Goal: Transaction & Acquisition: Obtain resource

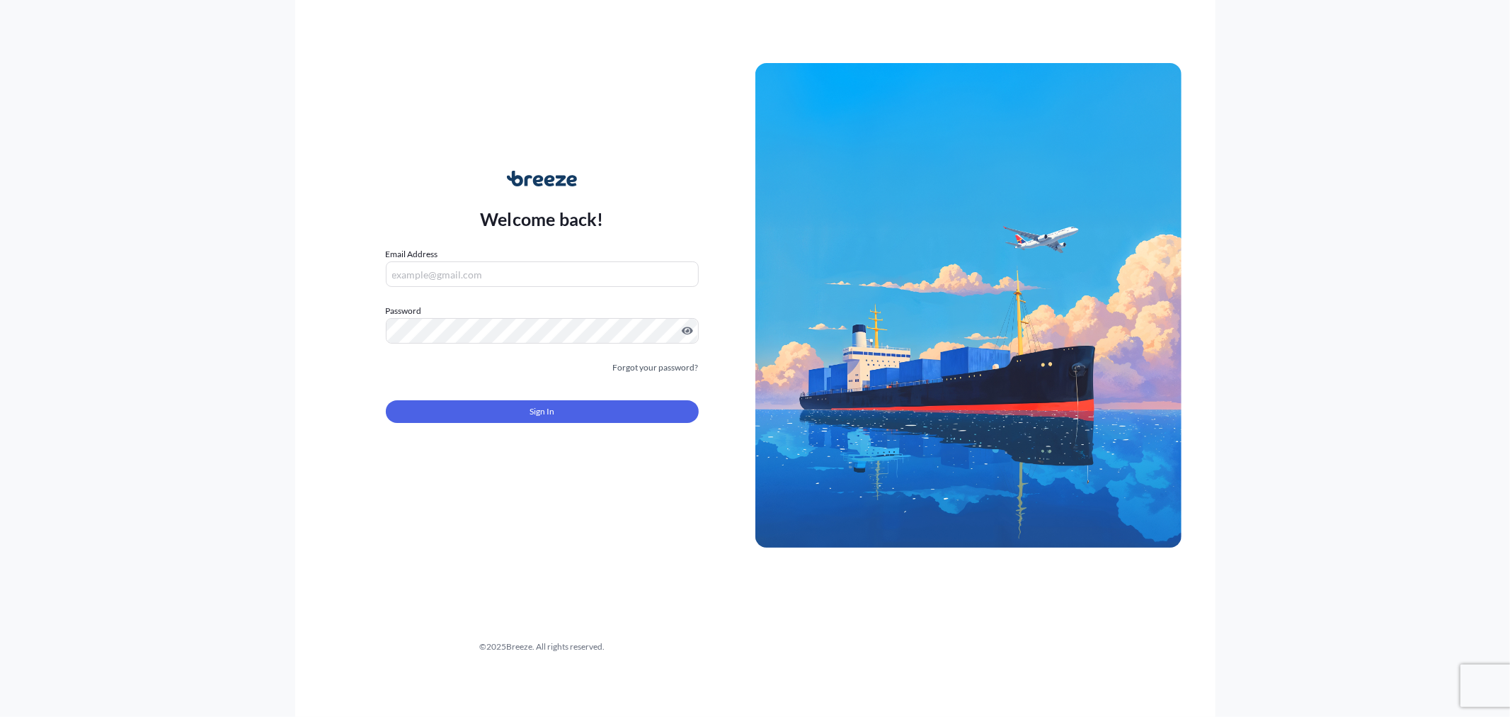
type input "[PERSON_NAME][EMAIL_ADDRESS][DOMAIN_NAME]"
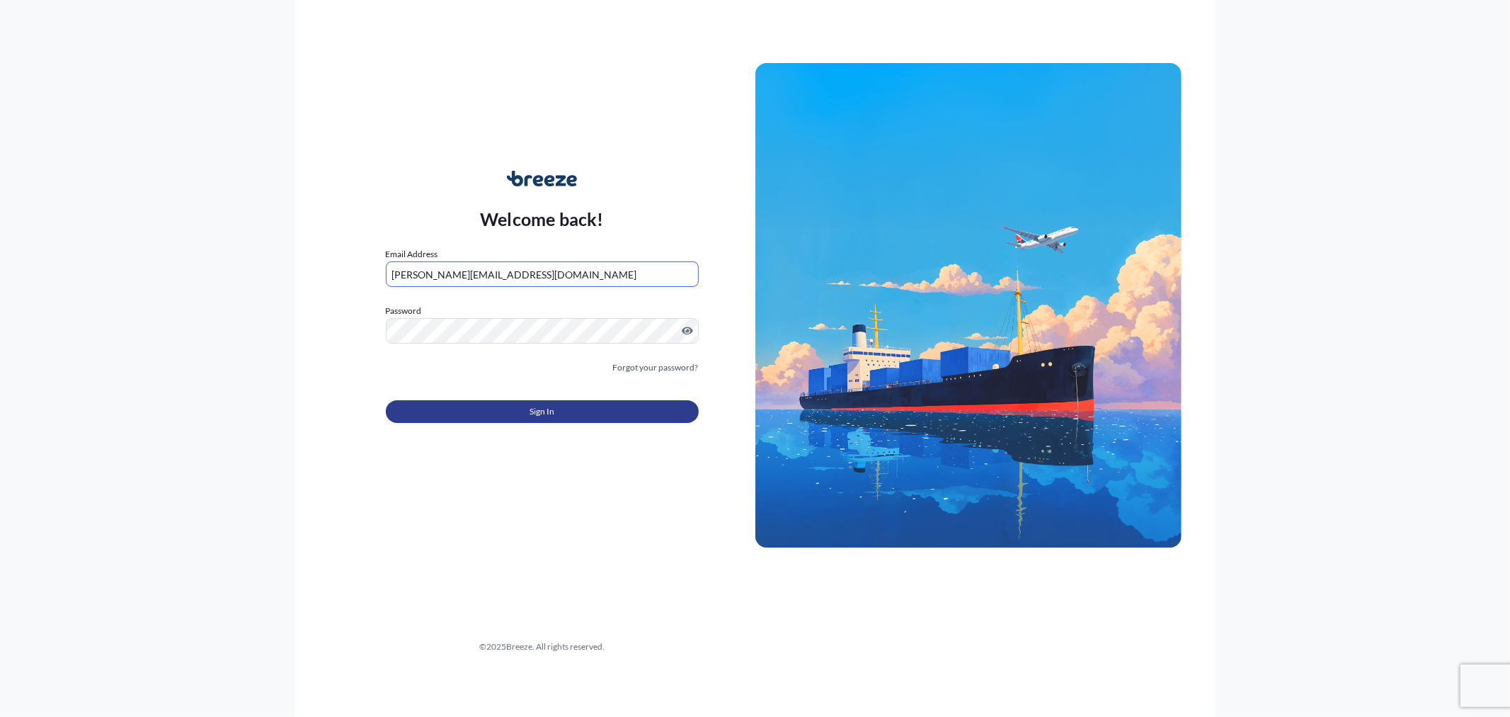
click at [489, 401] on button "Sign In" at bounding box center [542, 411] width 313 height 23
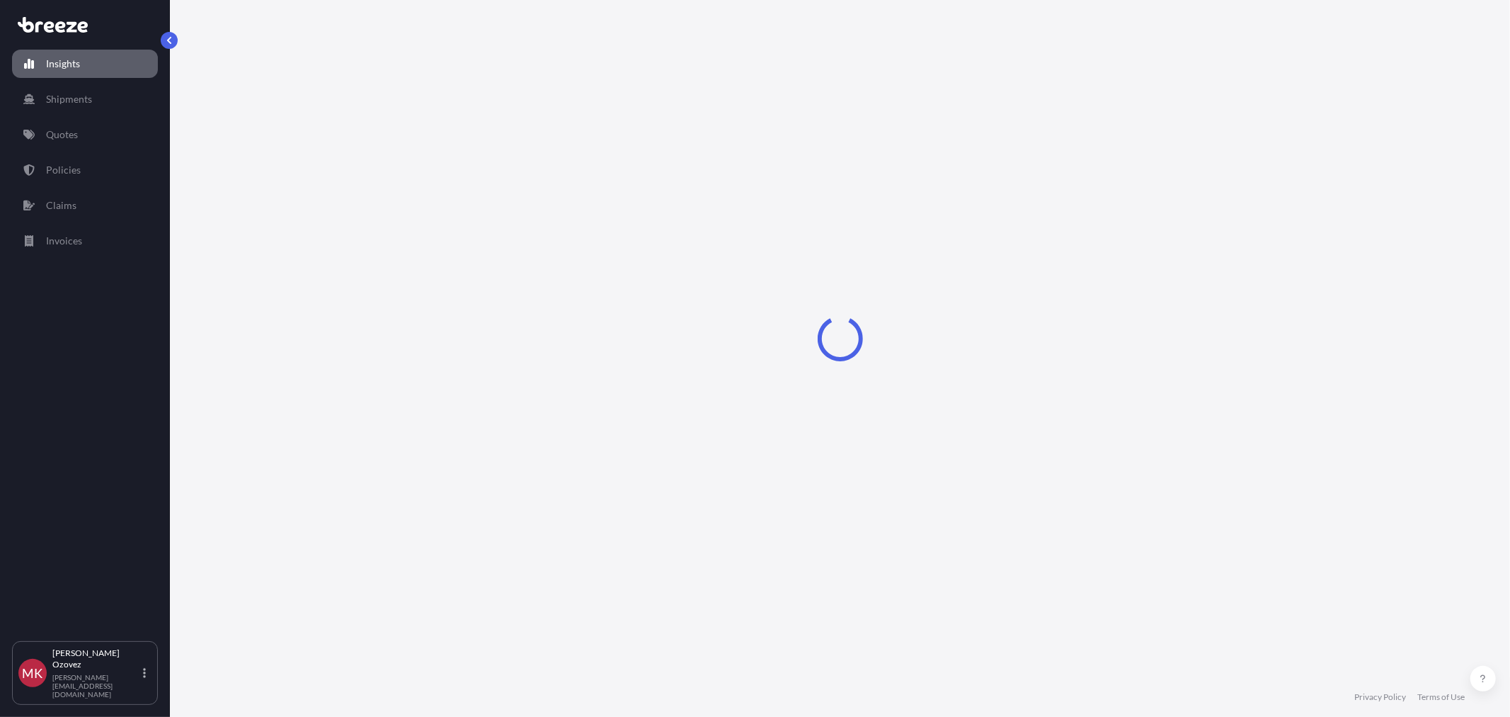
select select "2025"
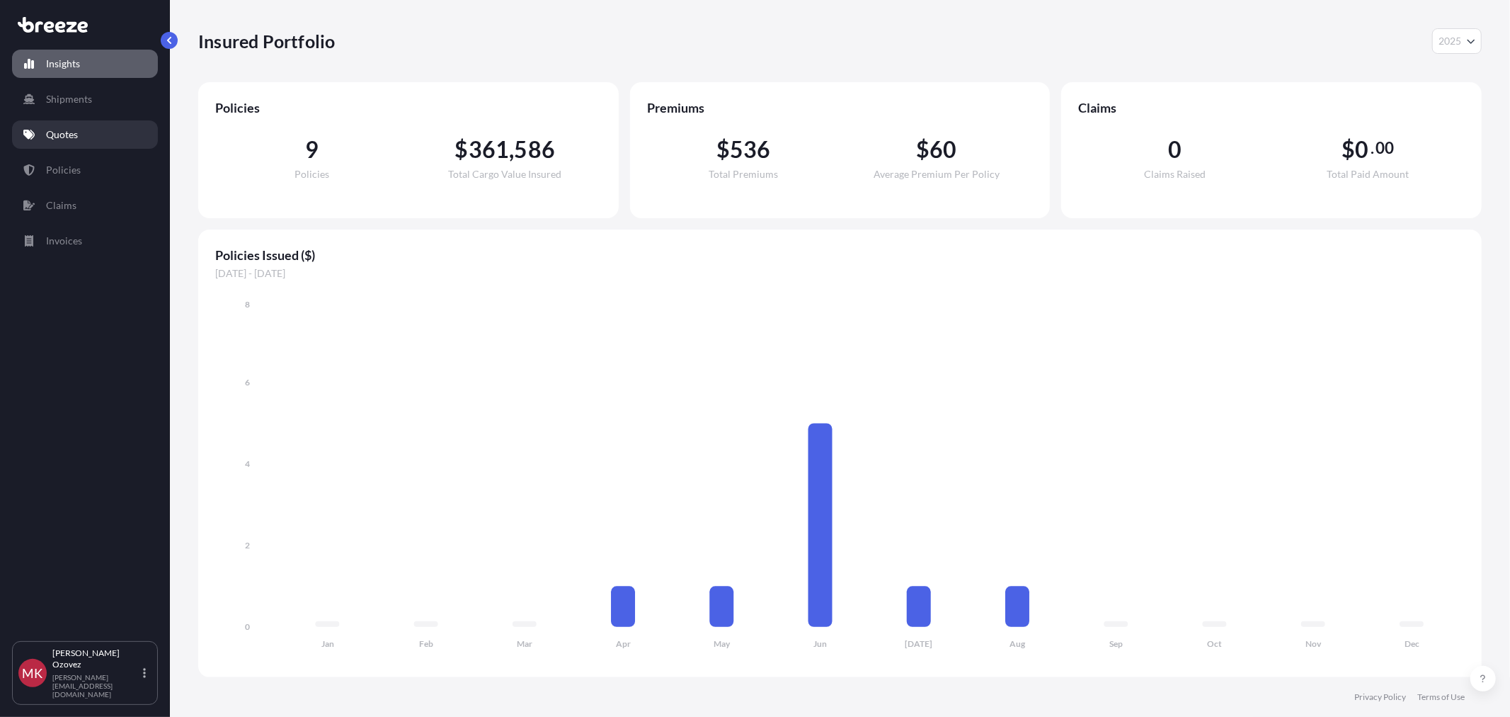
click at [72, 137] on p "Quotes" at bounding box center [62, 134] width 32 height 14
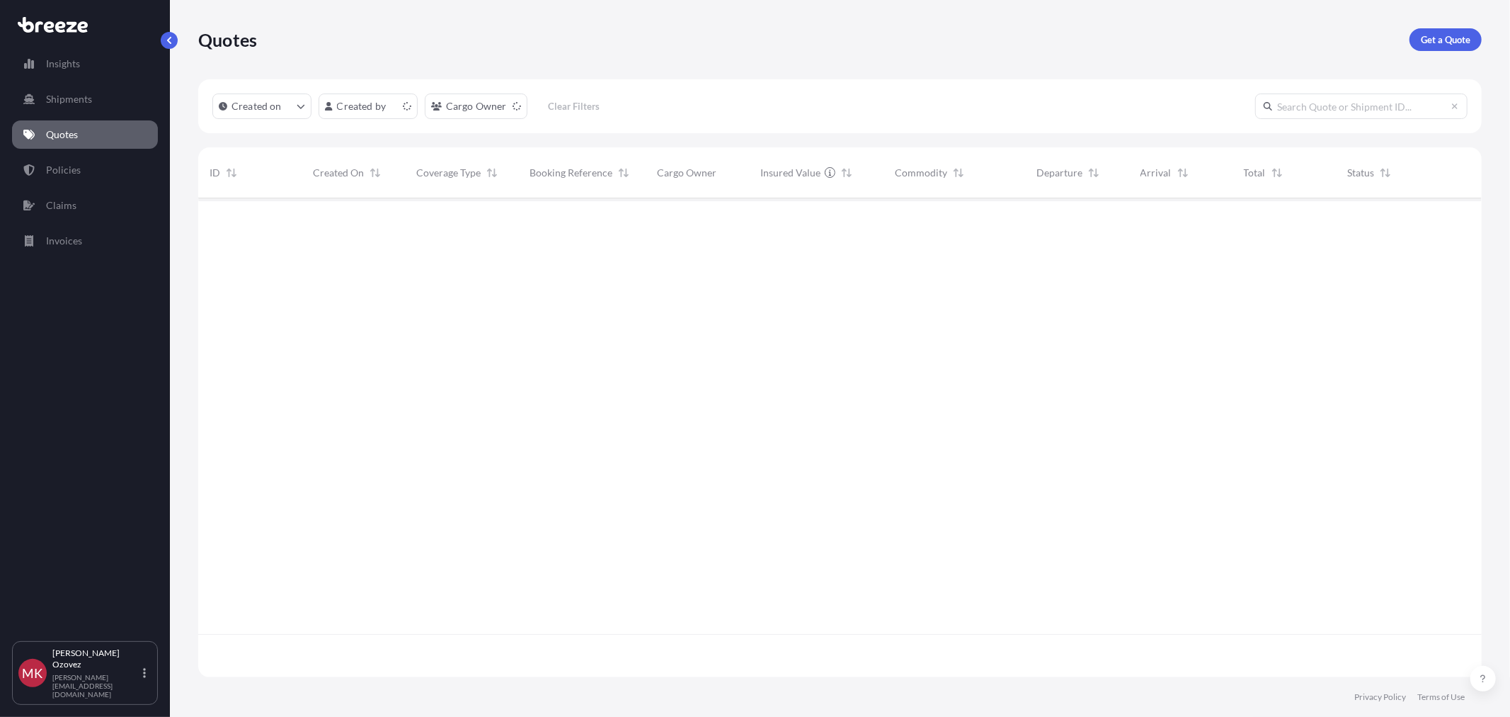
scroll to position [475, 1272]
click at [1452, 40] on p "Get a Quote" at bounding box center [1446, 40] width 50 height 14
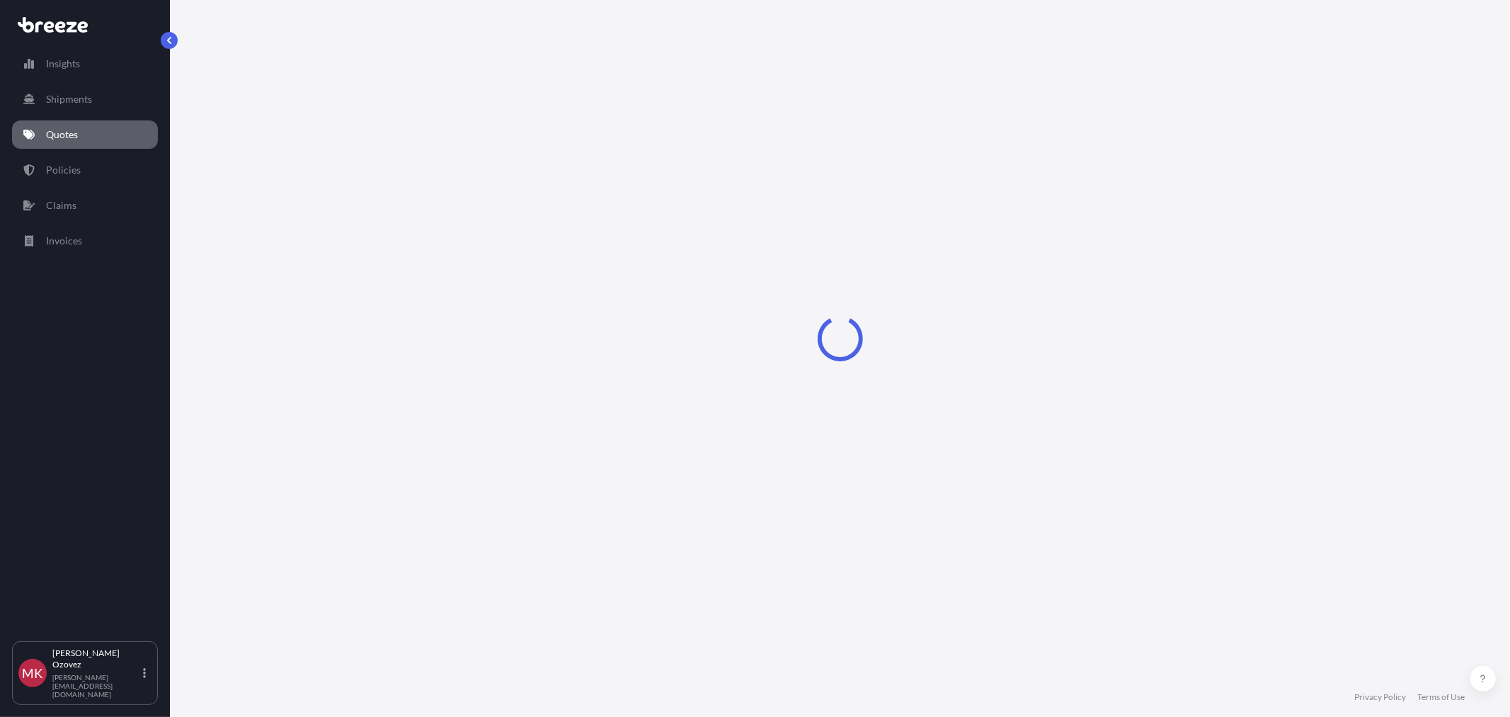
select select "Sea"
select select "1"
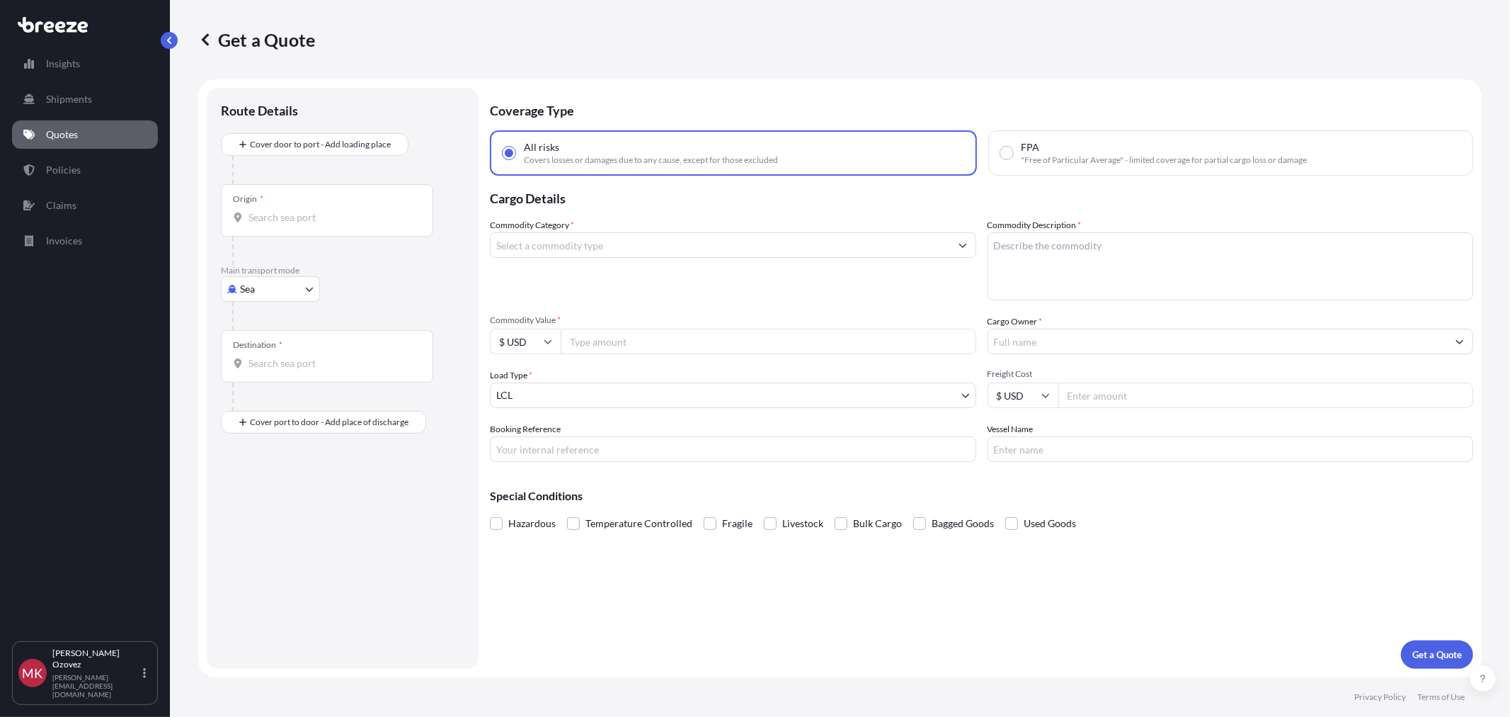
click at [285, 215] on input "Origin *" at bounding box center [332, 217] width 167 height 14
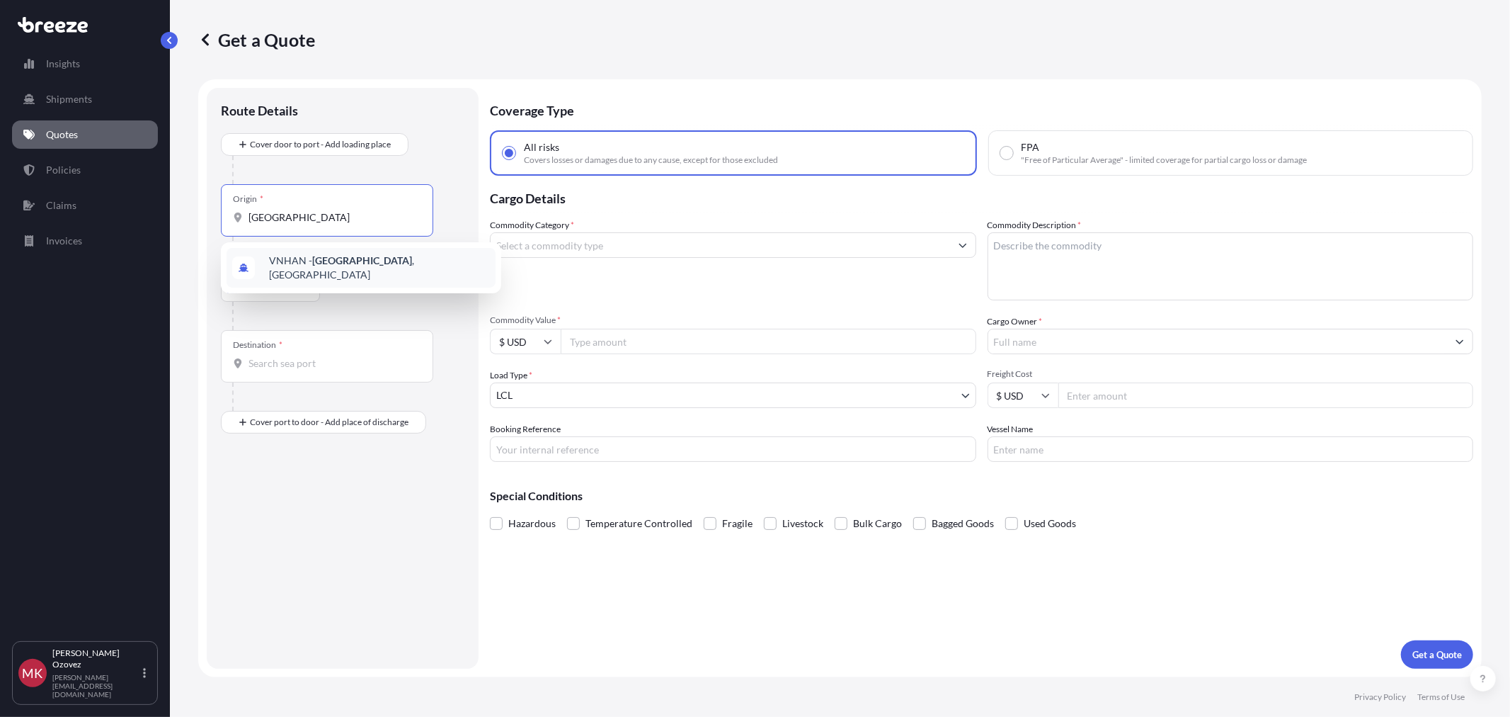
click at [350, 265] on span "VNHAN - [GEOGRAPHIC_DATA] , [GEOGRAPHIC_DATA]" at bounding box center [379, 267] width 221 height 28
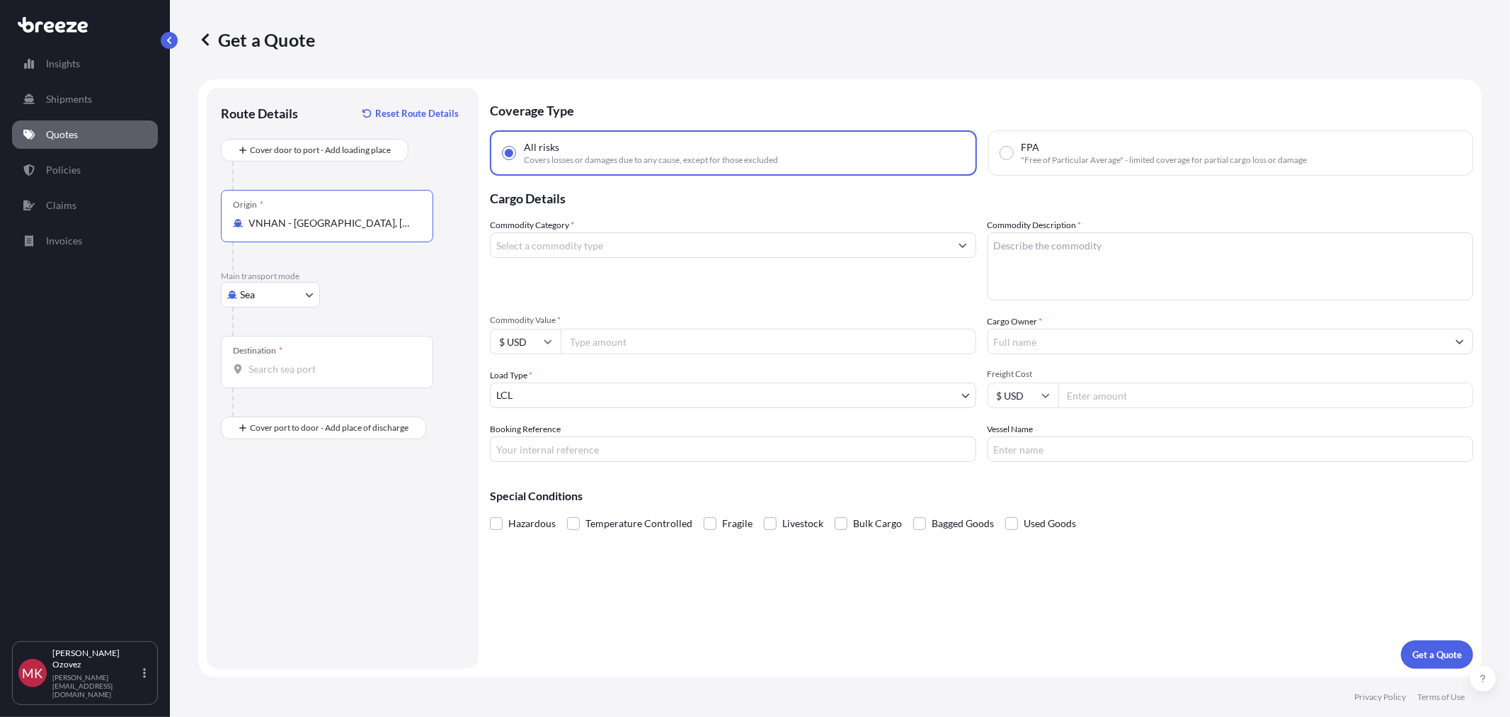
type input "VNHAN - [GEOGRAPHIC_DATA], [GEOGRAPHIC_DATA]"
click at [297, 297] on body "0 options available. 8 options available. 1 option available. 0 options availab…" at bounding box center [755, 358] width 1510 height 717
click at [270, 365] on div "Air" at bounding box center [271, 356] width 88 height 25
select select "Air"
click at [272, 366] on input "Destination *" at bounding box center [332, 369] width 167 height 14
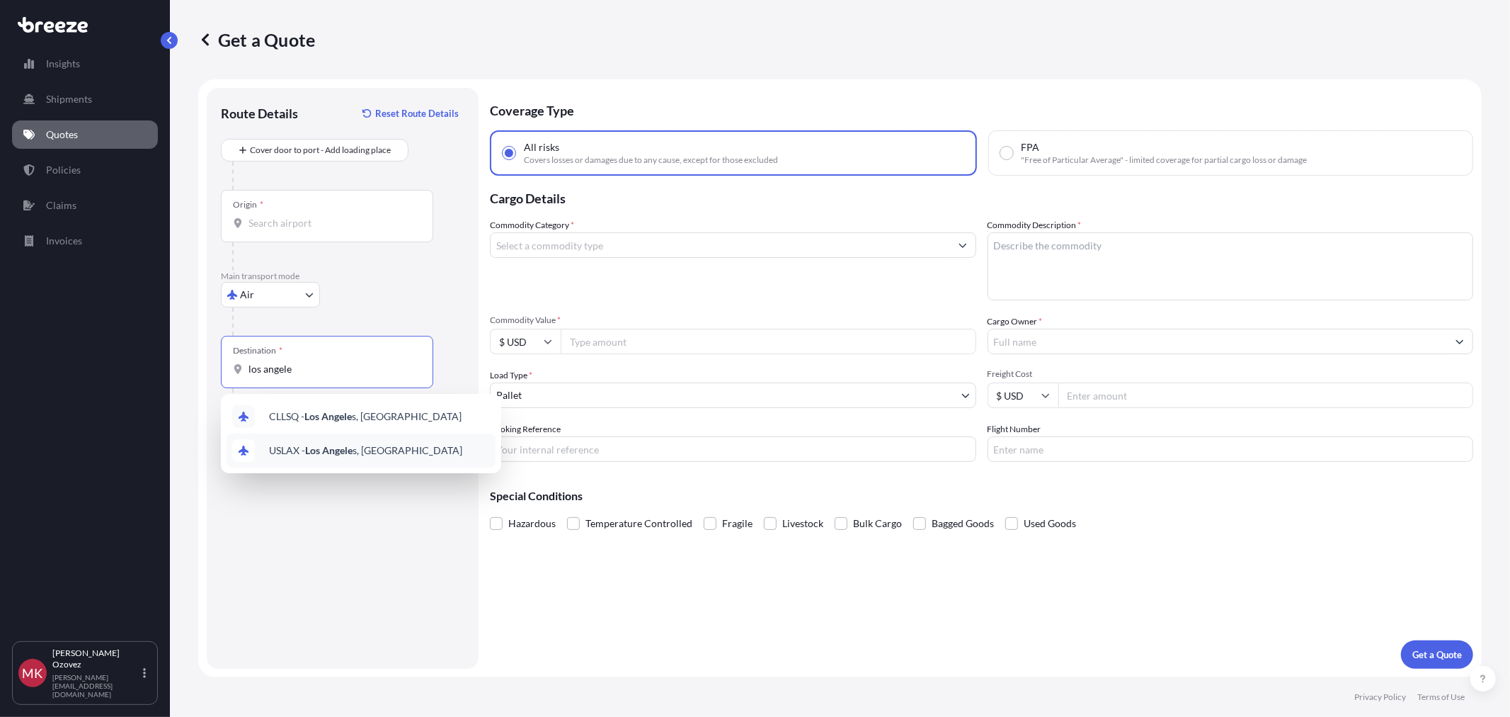
click at [363, 458] on div "USLAX - Los Angele s, [GEOGRAPHIC_DATA]" at bounding box center [361, 450] width 269 height 34
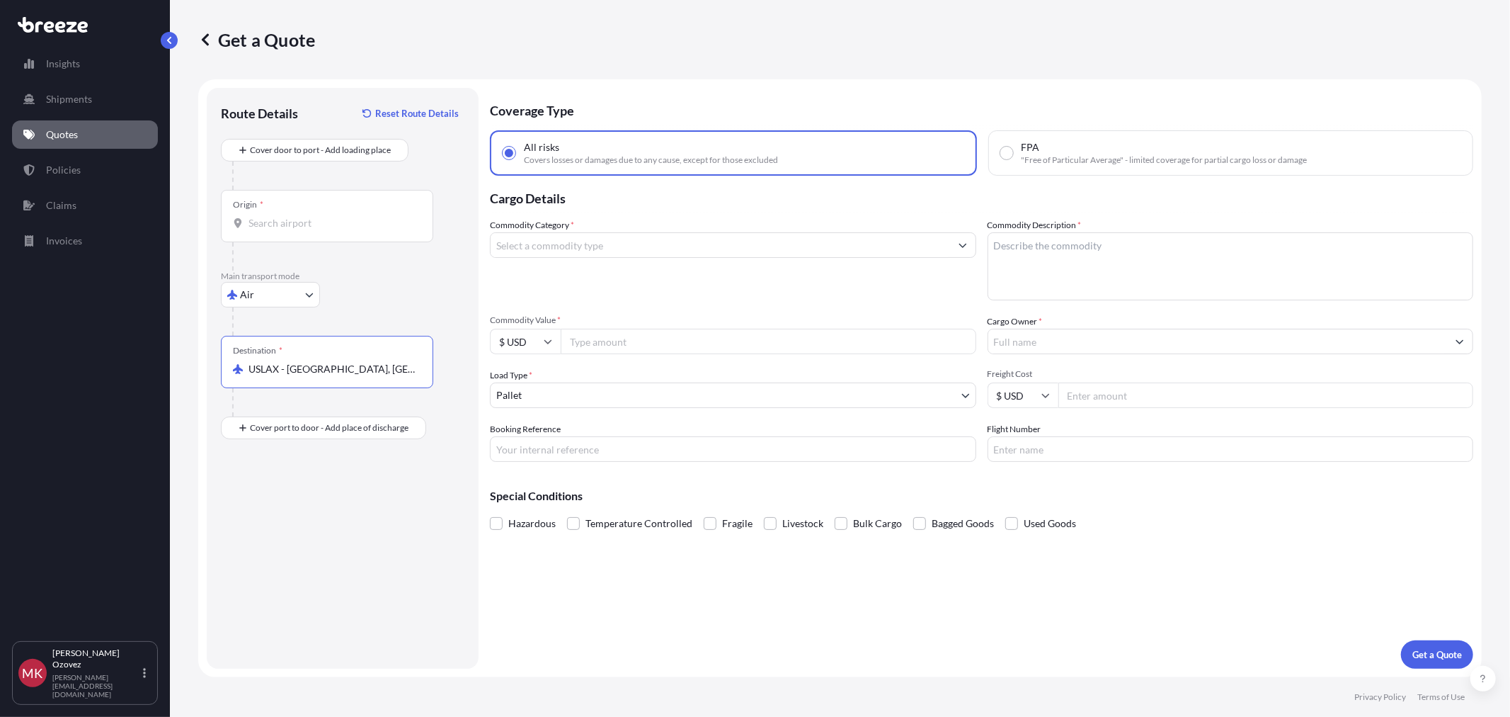
type input "USLAX - [GEOGRAPHIC_DATA], [GEOGRAPHIC_DATA]"
click at [296, 222] on input "Origin *" at bounding box center [332, 223] width 167 height 14
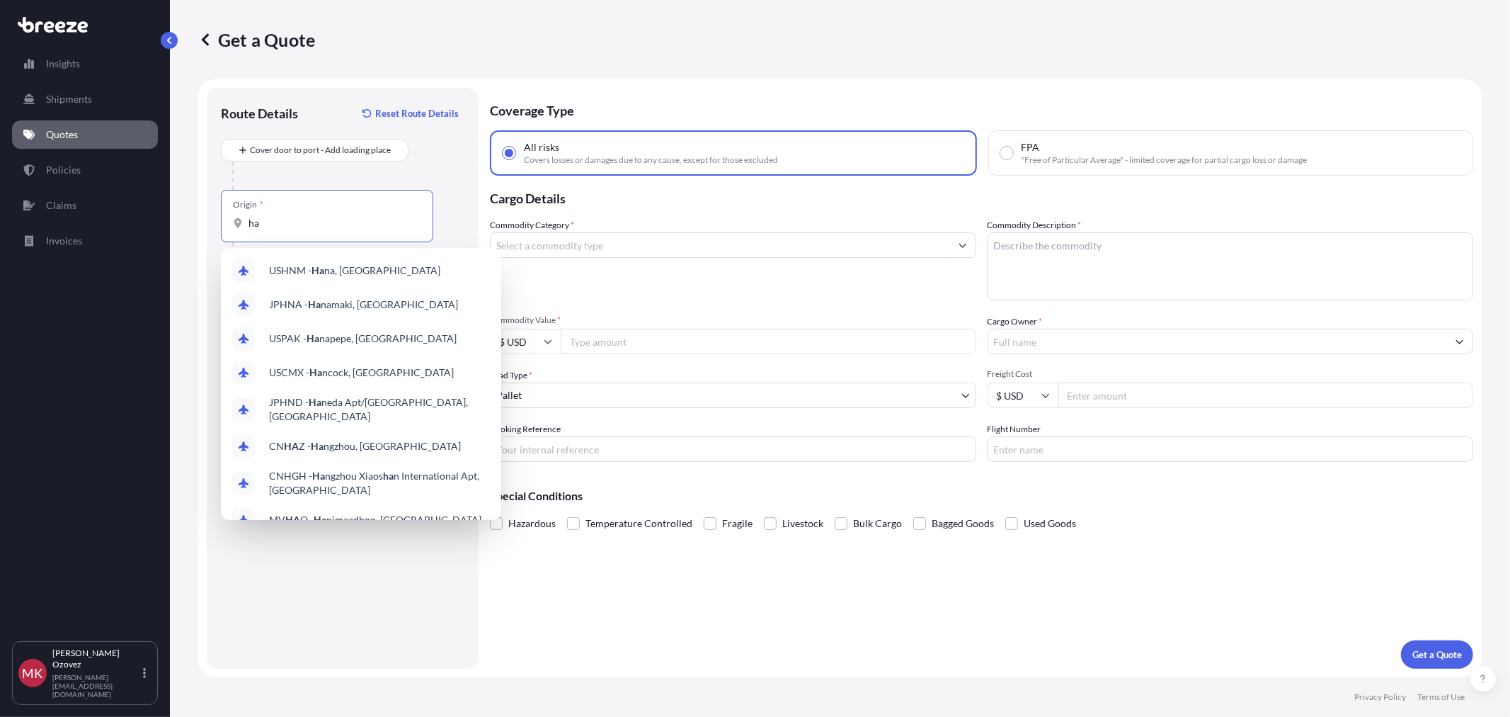
type input "h"
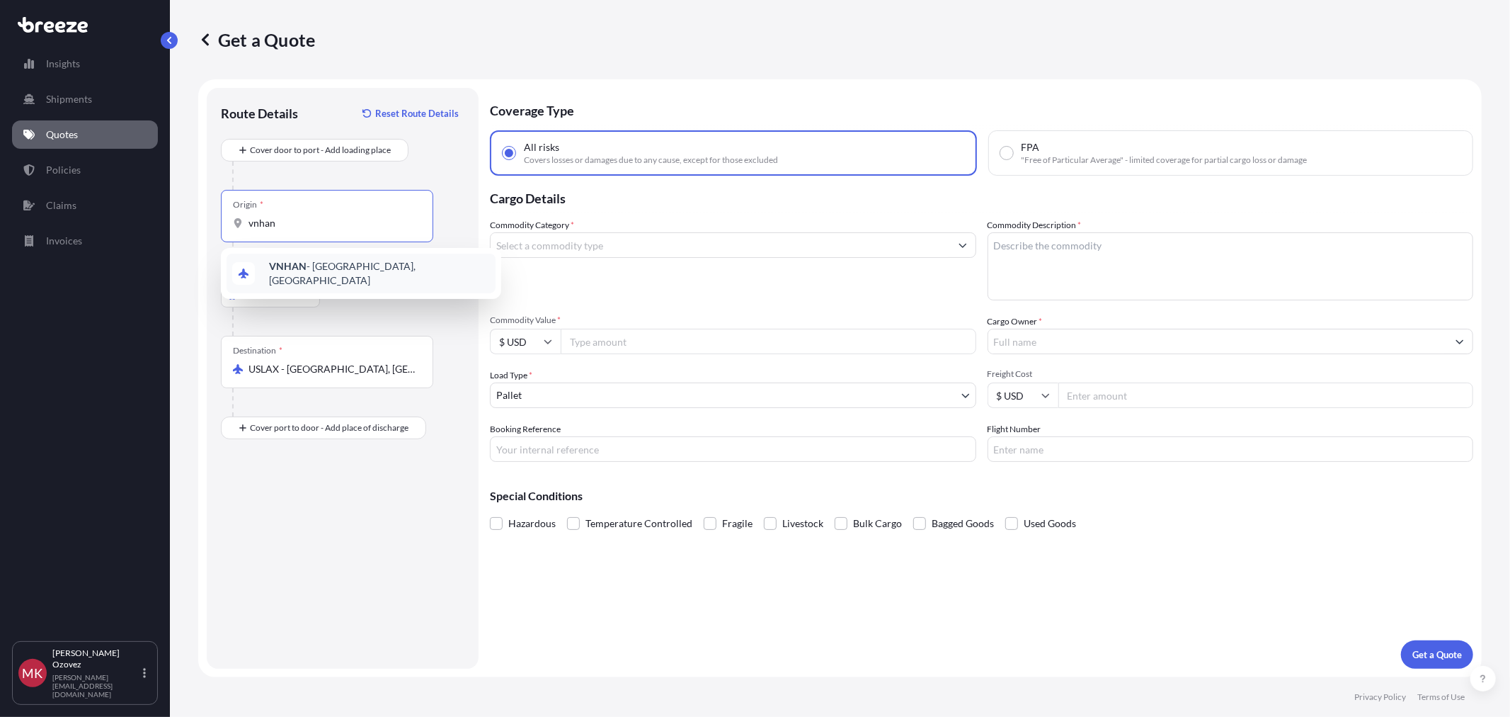
click at [287, 259] on div "VNHAN - [GEOGRAPHIC_DATA], [GEOGRAPHIC_DATA]" at bounding box center [361, 273] width 269 height 40
type input "VNHAN - [GEOGRAPHIC_DATA], [GEOGRAPHIC_DATA]"
click at [625, 241] on input "Commodity Category *" at bounding box center [721, 244] width 460 height 25
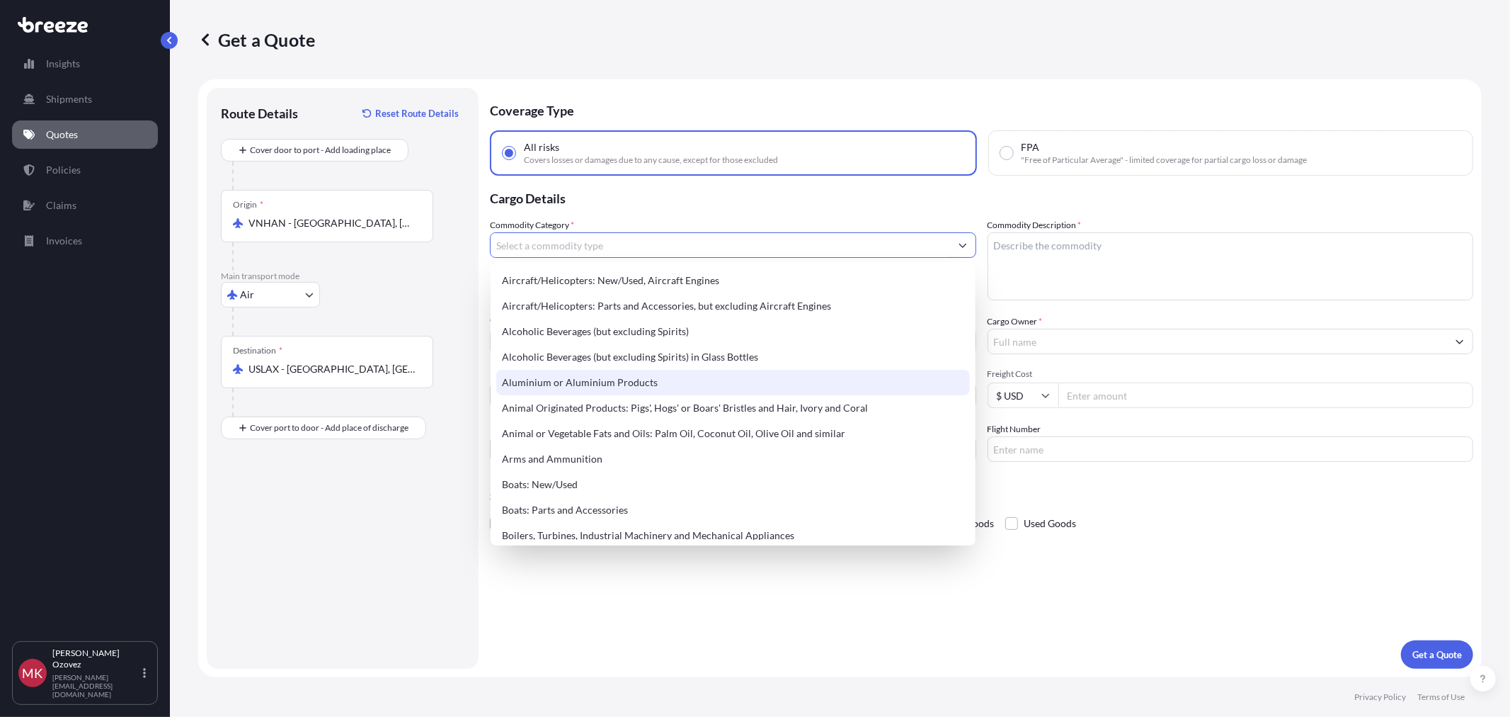
scroll to position [79, 0]
type input "Alcoholic Beverages (but excluding Spirits)"
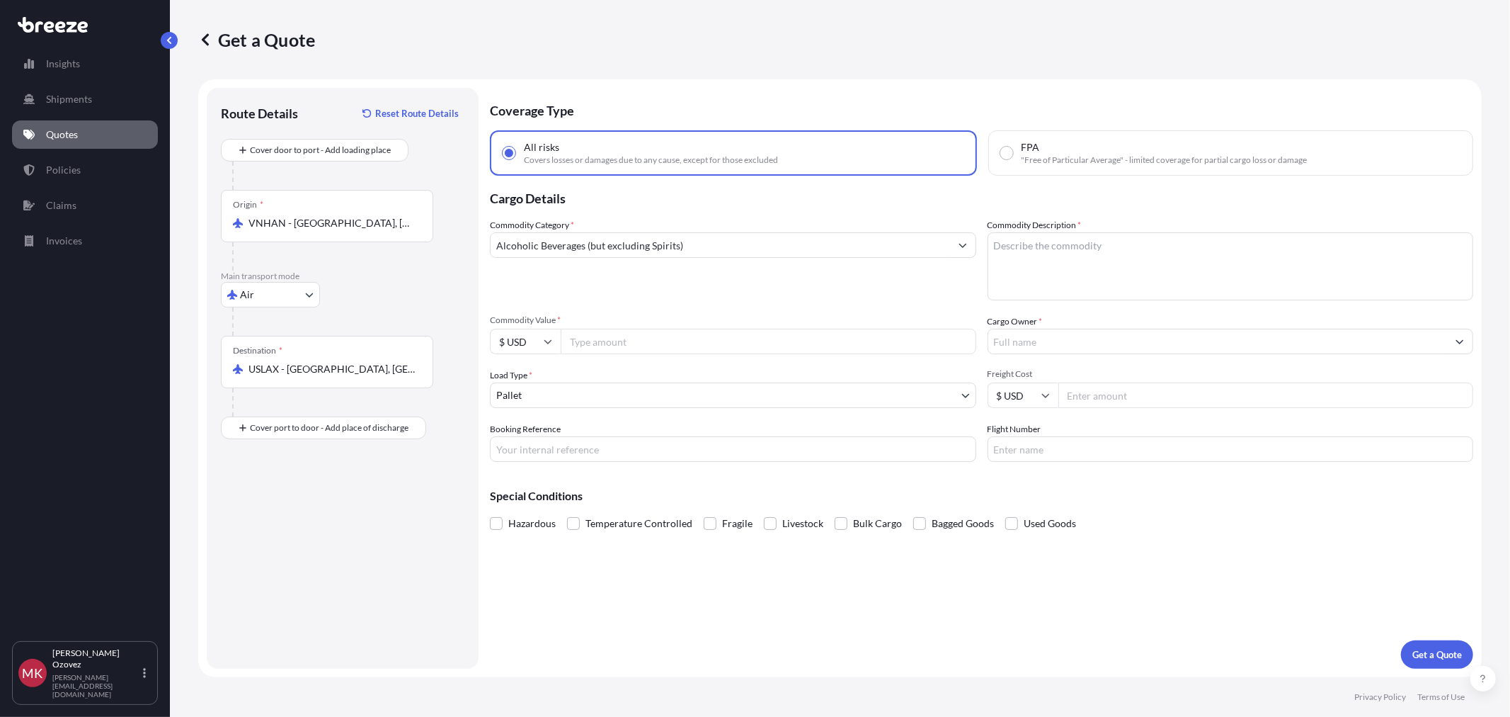
click at [617, 345] on input "Commodity Value *" at bounding box center [769, 341] width 416 height 25
type input "104091"
click at [1049, 351] on input "Cargo Owner *" at bounding box center [1218, 341] width 460 height 25
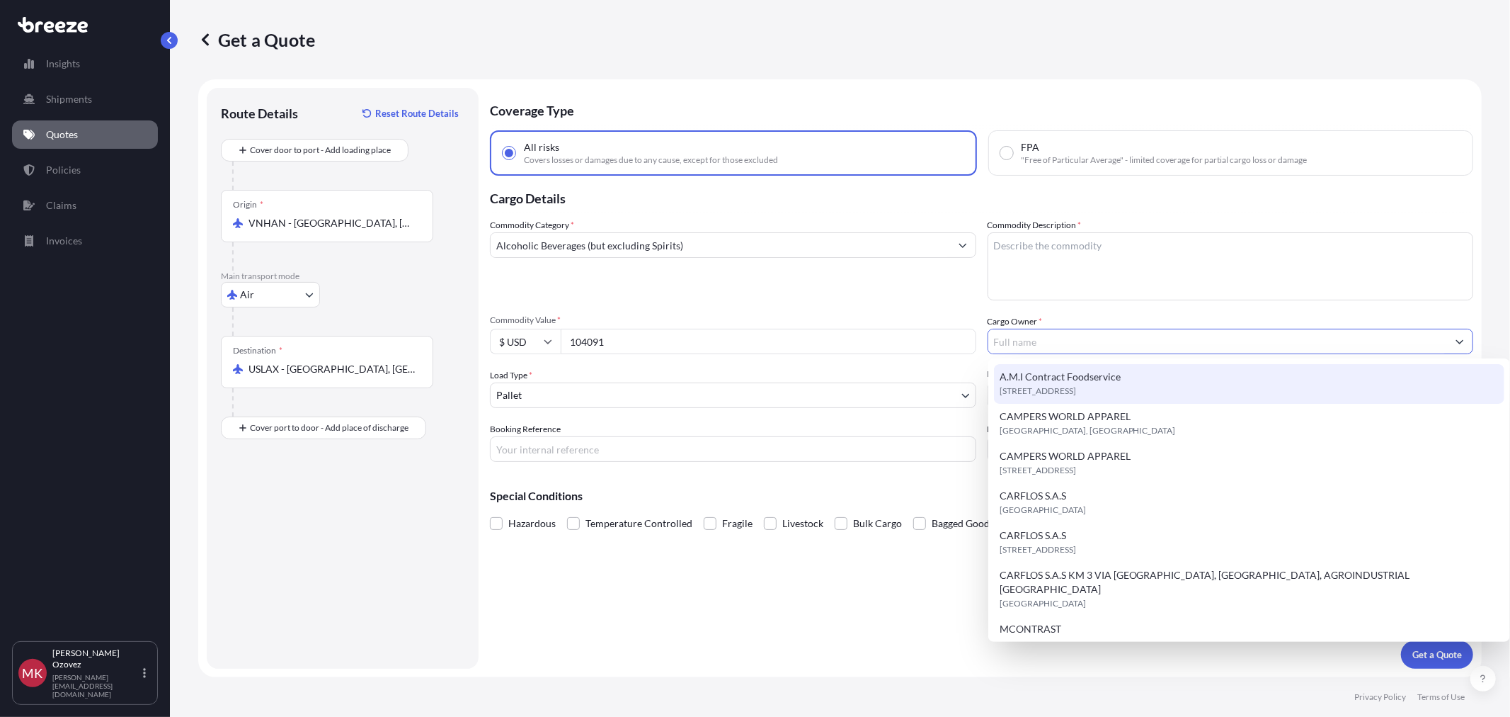
click at [1046, 378] on span "A.M.I Contract Foodservice" at bounding box center [1060, 377] width 121 height 14
type input "A.M.I Contract Foodservice"
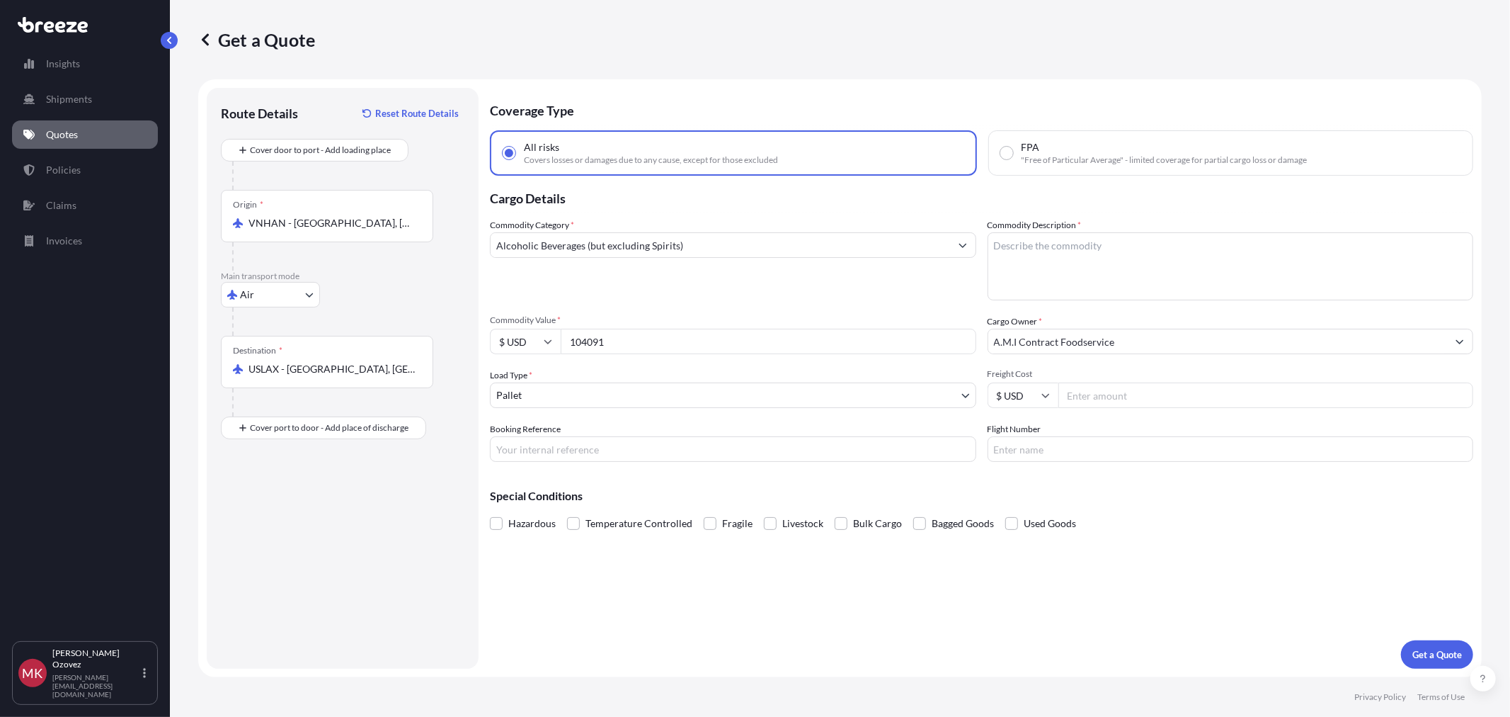
click at [1082, 392] on input "Freight Cost" at bounding box center [1267, 394] width 416 height 25
type input "24704"
click at [911, 443] on input "Booking Reference" at bounding box center [733, 448] width 486 height 25
type input "tba"
click at [1194, 446] on input "Flight Number" at bounding box center [1231, 448] width 486 height 25
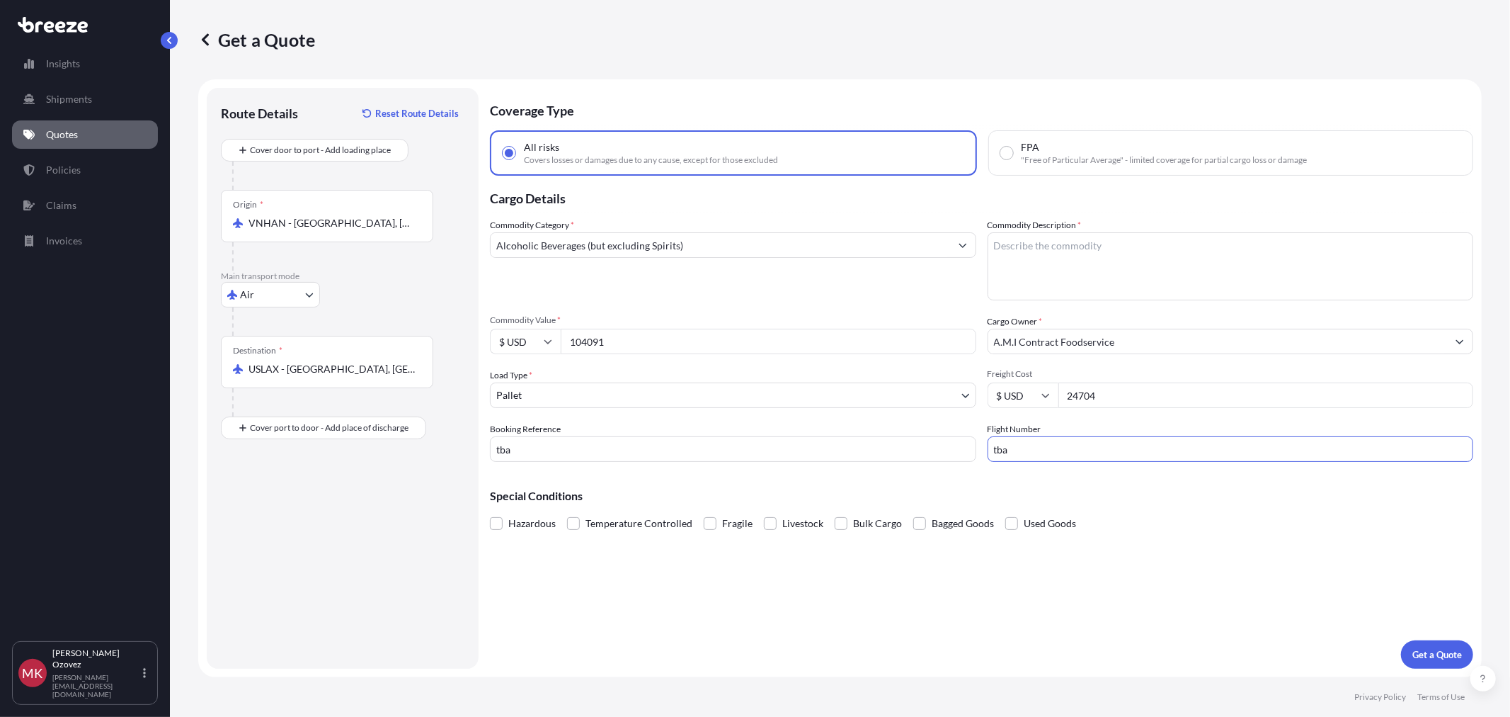
type input "tba"
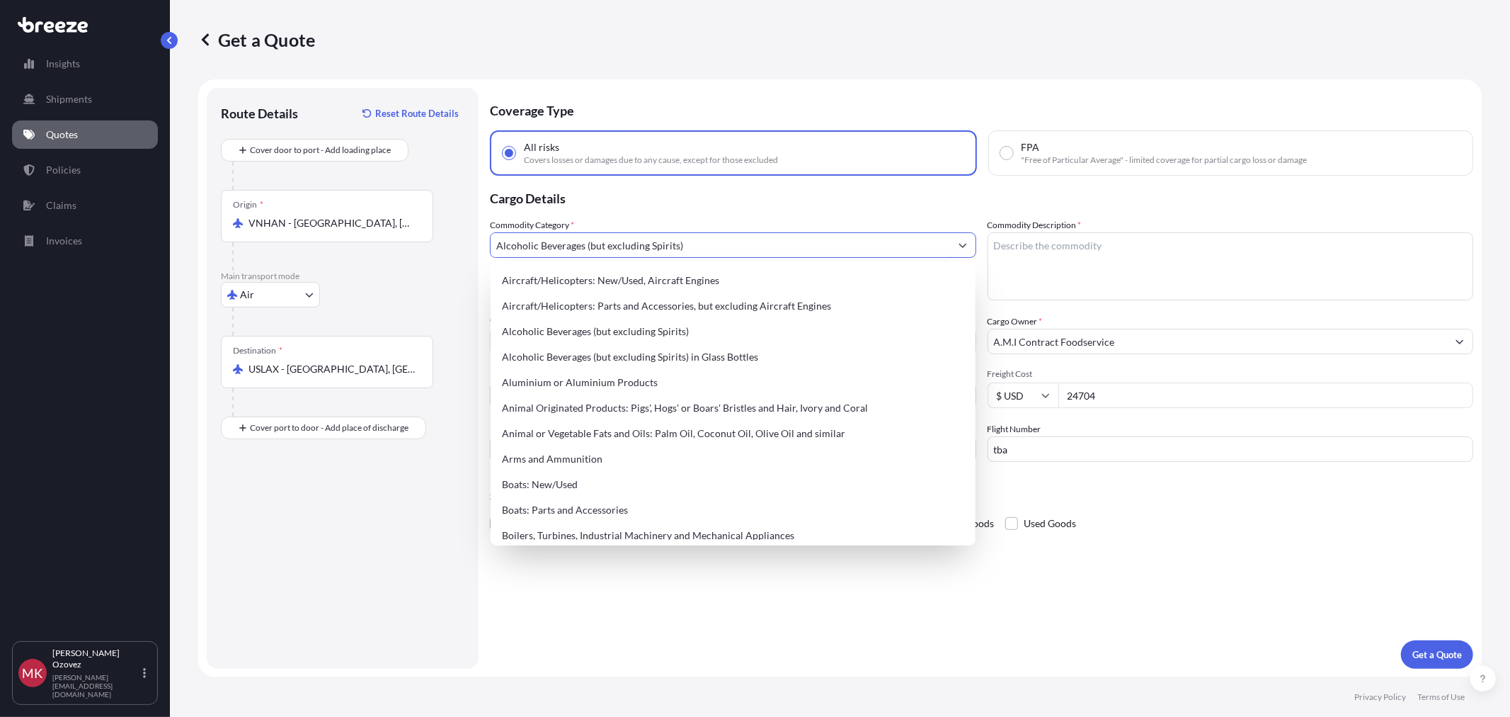
click at [656, 236] on input "Alcoholic Beverages (but excluding Spirits)" at bounding box center [721, 244] width 460 height 25
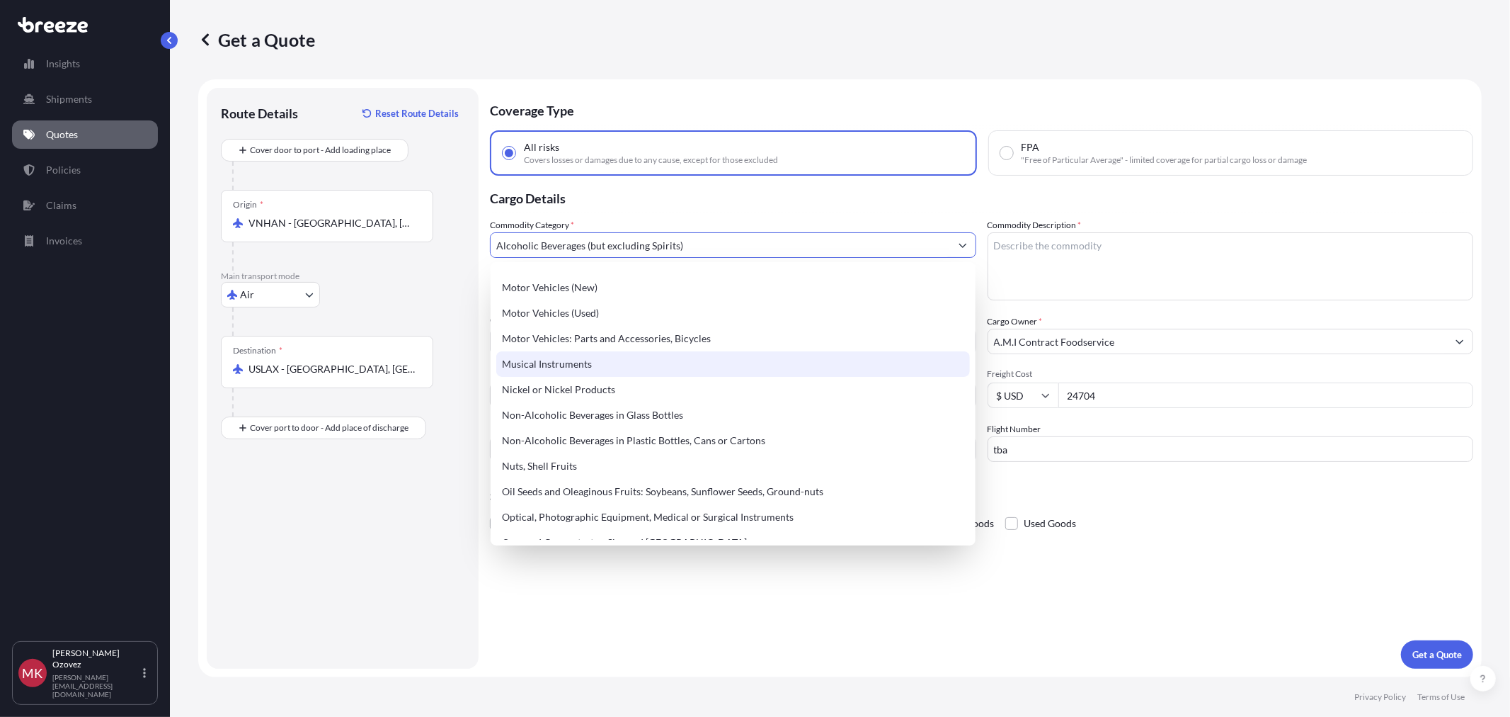
scroll to position [2005, 0]
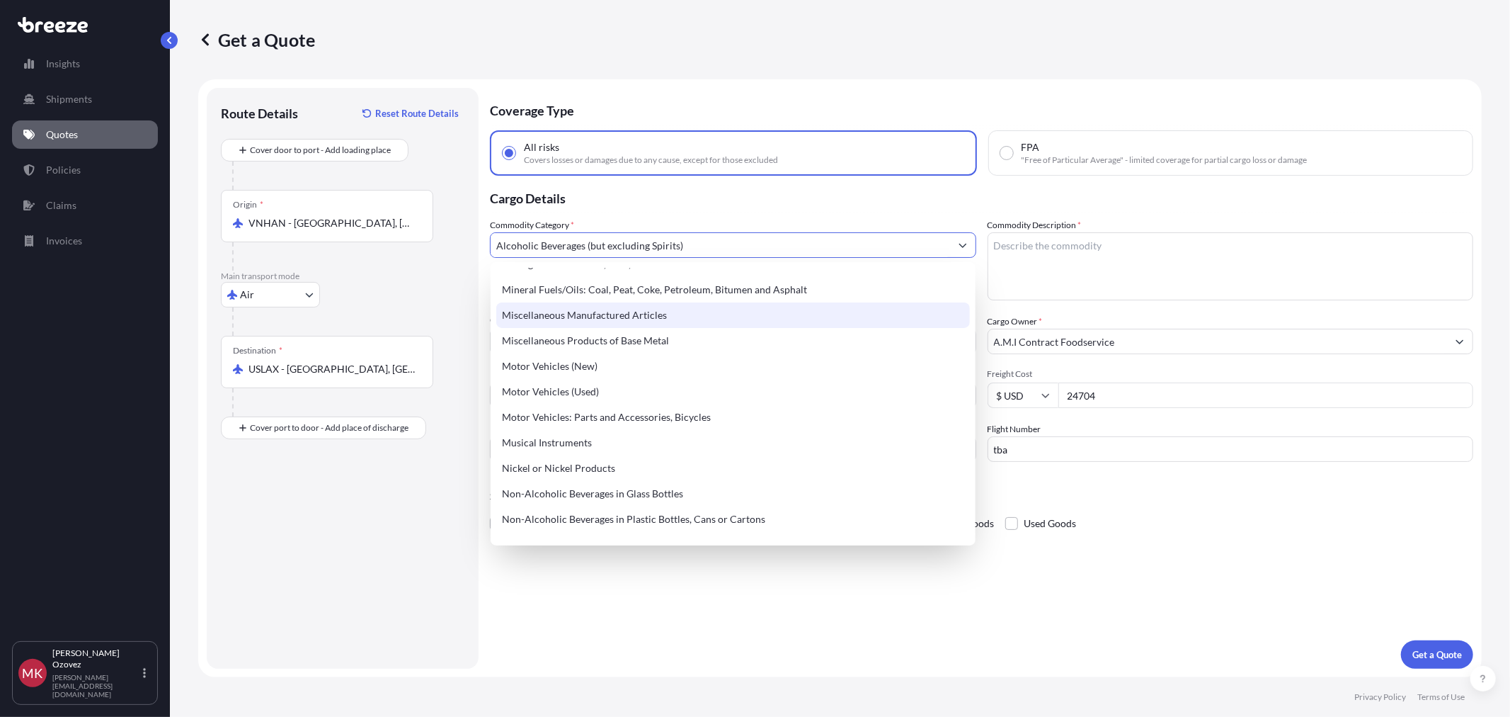
click at [636, 307] on div "Miscellaneous Manufactured Articles" at bounding box center [732, 314] width 473 height 25
type input "Miscellaneous Manufactured Articles"
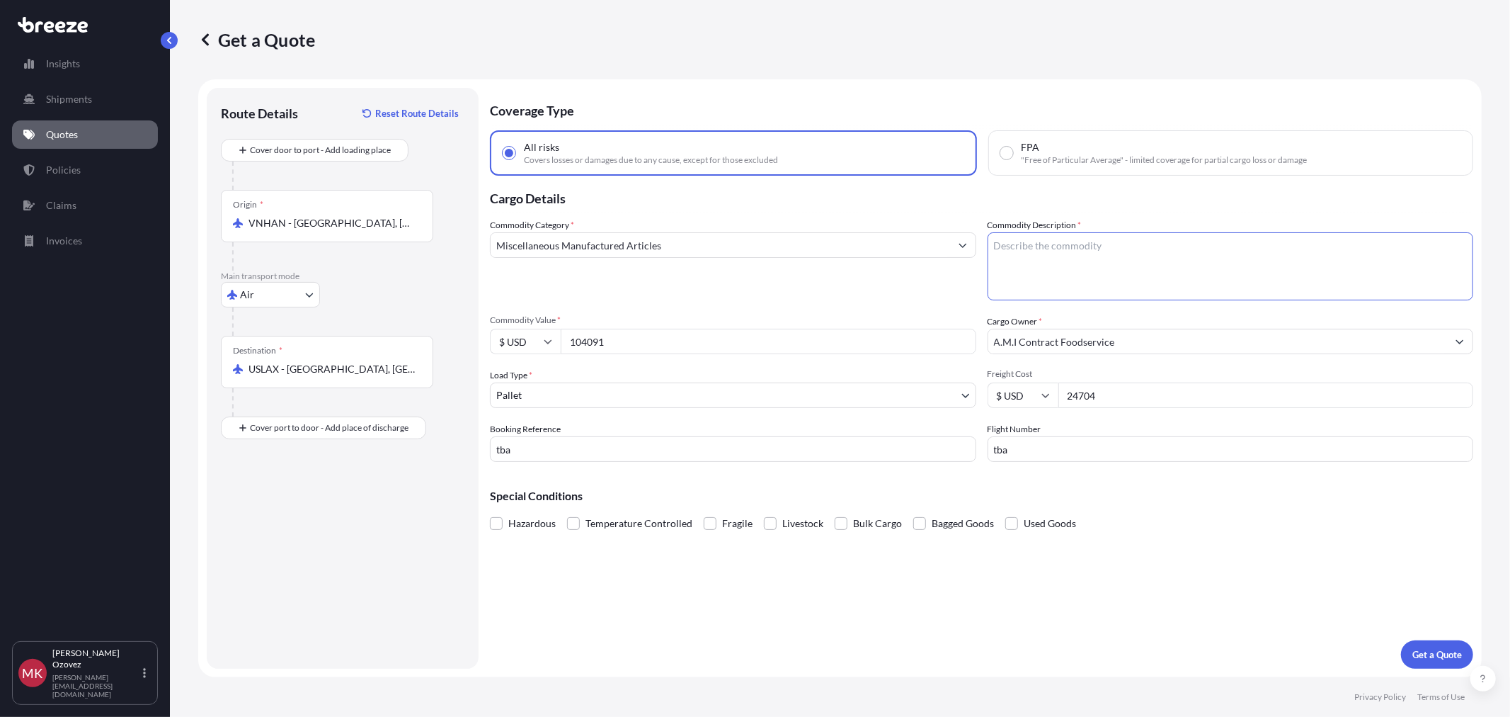
click at [1037, 253] on textarea "Commodity Description *" at bounding box center [1231, 266] width 486 height 68
click at [1120, 244] on textarea "Commodity Description *" at bounding box center [1231, 266] width 486 height 68
paste textarea "LIQUID CPU COOLER"
type textarea "LIQUID CPU COOLER"
click at [1425, 652] on p "Get a Quote" at bounding box center [1438, 654] width 50 height 14
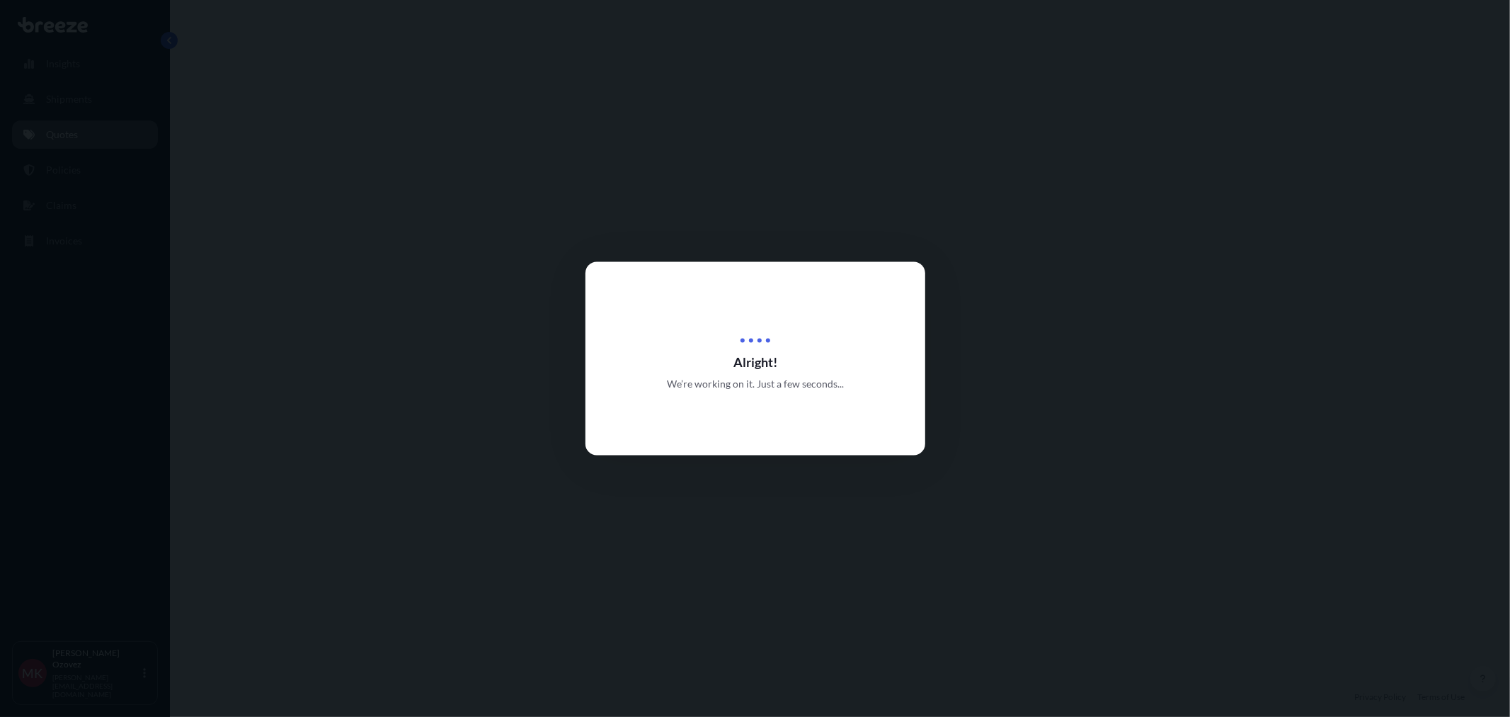
select select "Air"
select select "1"
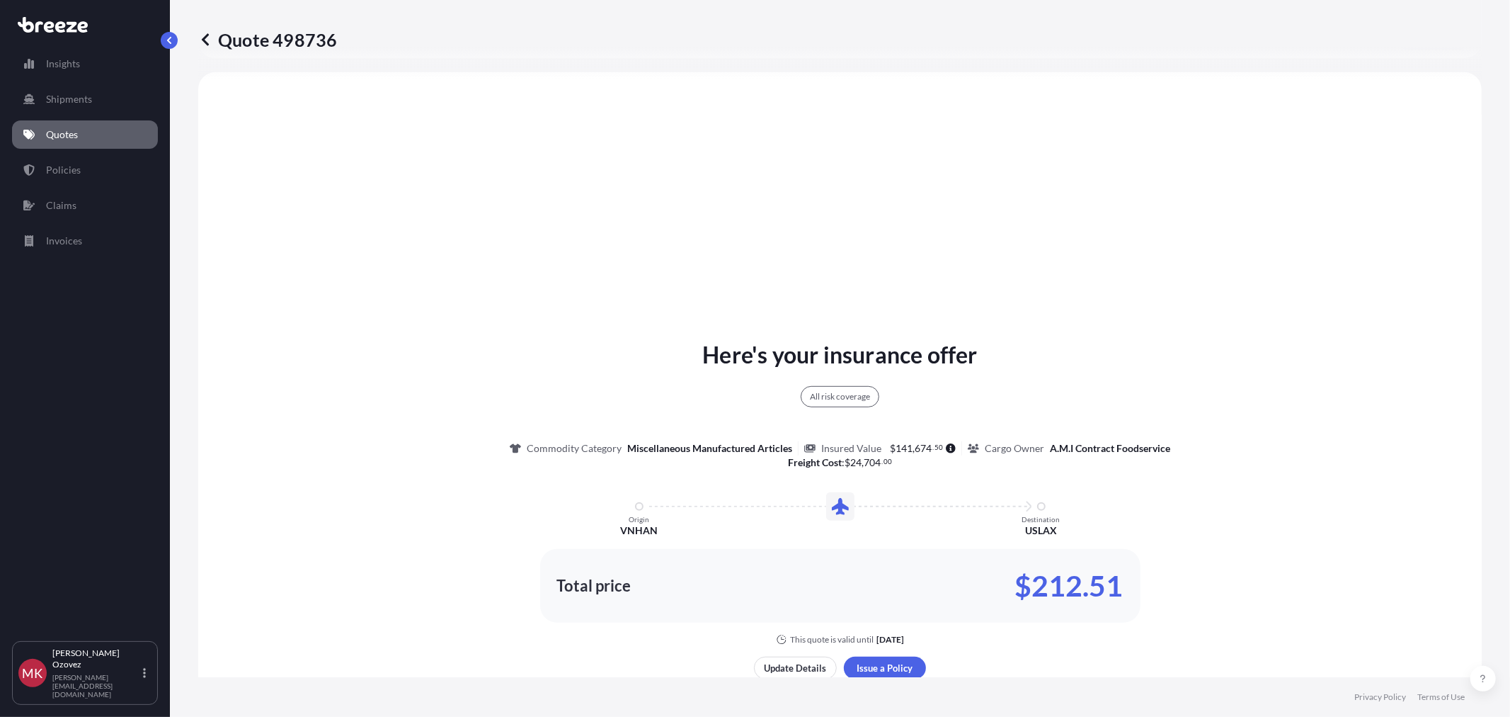
scroll to position [591, 0]
